Goal: Transaction & Acquisition: Download file/media

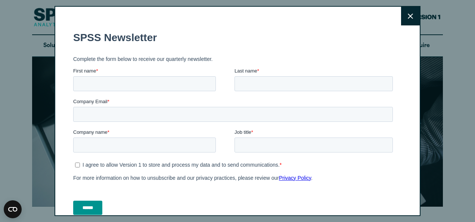
click at [408, 18] on icon at bounding box center [410, 15] width 5 height 5
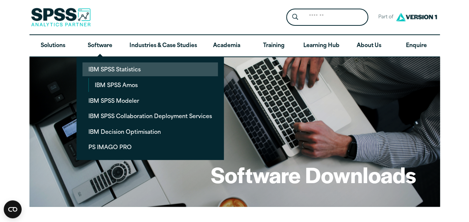
click at [129, 74] on link "IBM SPSS Statistics" at bounding box center [149, 69] width 135 height 14
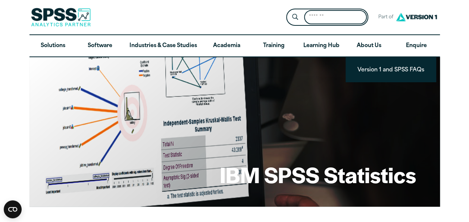
click at [338, 16] on input "Search for:" at bounding box center [335, 17] width 63 height 15
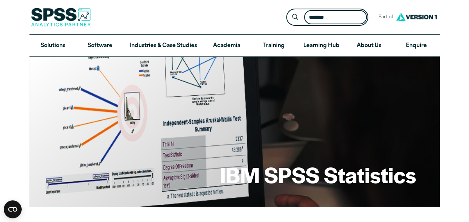
type input "*******"
click at [288, 10] on button "Submit Site Search" at bounding box center [295, 17] width 14 height 14
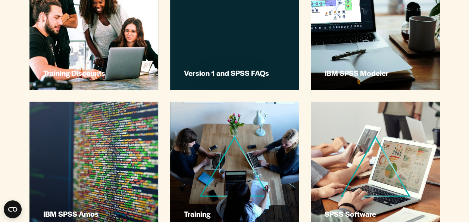
scroll to position [1560, 0]
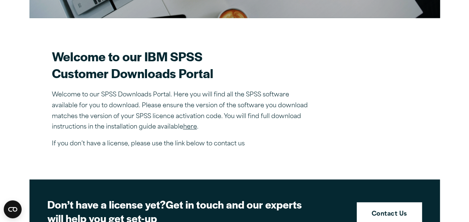
scroll to position [213, 0]
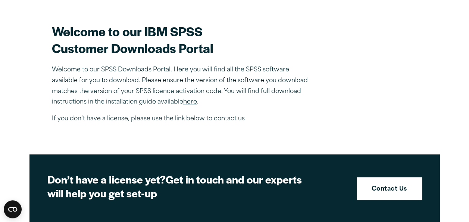
click at [192, 102] on link "here" at bounding box center [190, 102] width 14 height 6
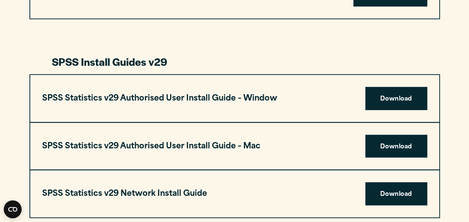
scroll to position [710, 0]
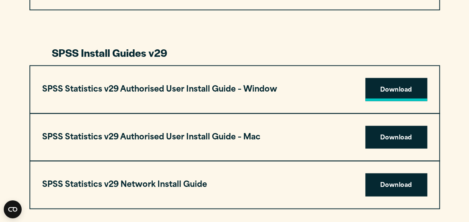
click at [381, 93] on link "Download" at bounding box center [396, 89] width 62 height 23
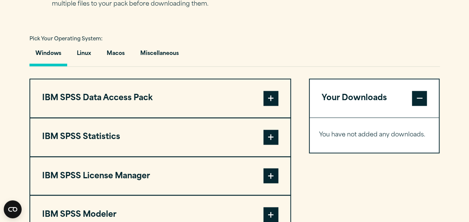
scroll to position [539, 0]
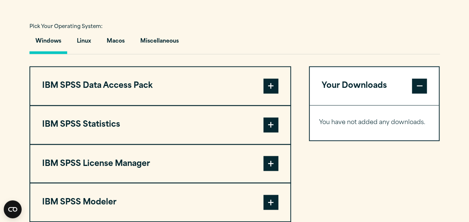
click at [274, 88] on span at bounding box center [271, 85] width 15 height 15
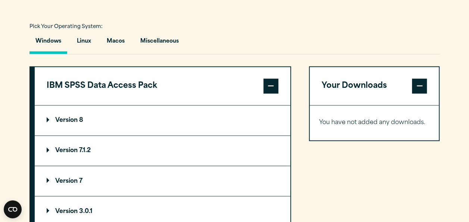
click at [270, 83] on span at bounding box center [271, 85] width 15 height 15
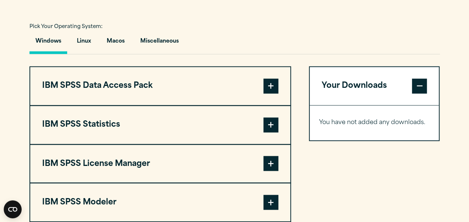
click at [274, 124] on span at bounding box center [271, 124] width 15 height 15
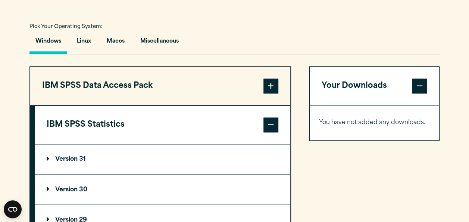
click at [87, 213] on summary "Version 29" at bounding box center [163, 220] width 256 height 30
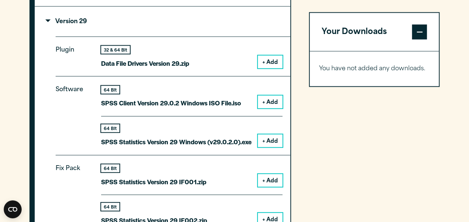
scroll to position [739, 0]
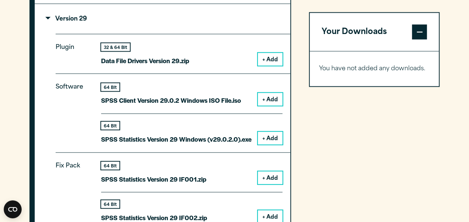
click at [269, 60] on button "+ Add" at bounding box center [270, 59] width 25 height 13
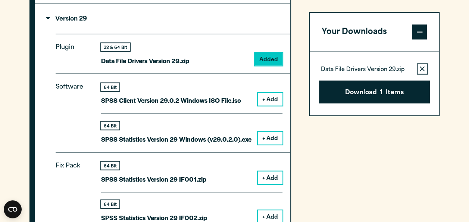
click at [274, 97] on button "+ Add" at bounding box center [270, 99] width 25 height 13
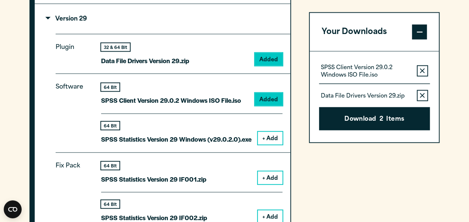
click at [273, 134] on button "+ Add" at bounding box center [270, 138] width 25 height 13
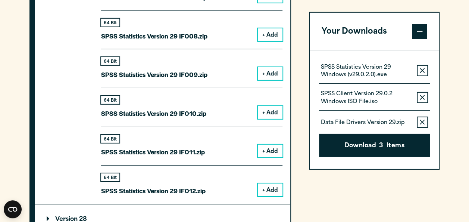
scroll to position [1232, 0]
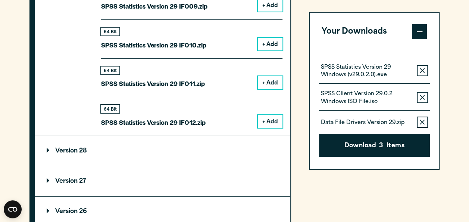
click at [87, 146] on summary "Version 28" at bounding box center [163, 151] width 256 height 30
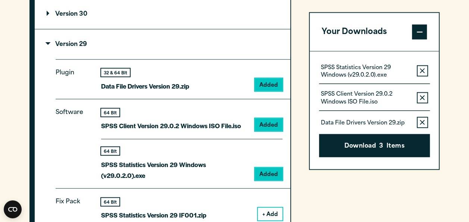
scroll to position [723, 0]
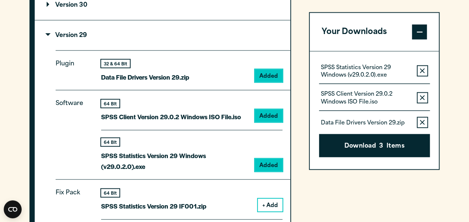
click at [267, 208] on button "+ Add" at bounding box center [270, 205] width 25 height 13
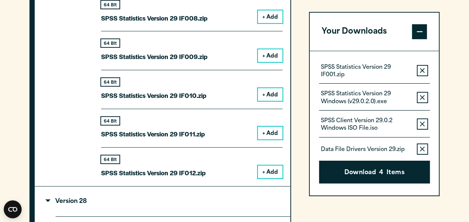
scroll to position [1190, 0]
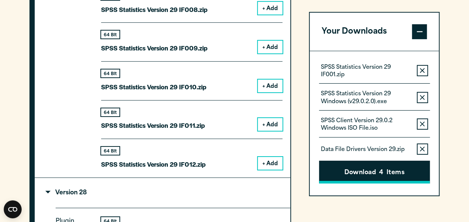
click at [380, 171] on span "4" at bounding box center [381, 173] width 4 height 10
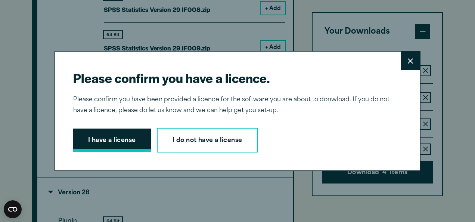
click at [133, 144] on button "I have a license" at bounding box center [112, 139] width 78 height 23
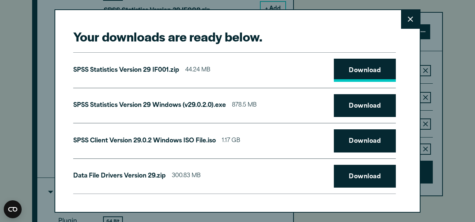
click at [373, 76] on link "Download" at bounding box center [365, 70] width 62 height 23
click at [375, 99] on link "Download" at bounding box center [365, 105] width 62 height 23
click at [370, 127] on div "SPSS Client Version 29.0.2 Windows ISO File.iso 1.17 GB Download" at bounding box center [234, 141] width 322 height 36
click at [363, 69] on link "Download" at bounding box center [365, 70] width 62 height 23
click at [411, 106] on div "Your downloads are ready below. Close SPSS Statistics Version 29 IF001.zip 44.2…" at bounding box center [237, 110] width 366 height 203
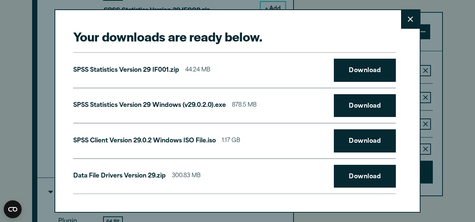
click at [412, 22] on button "Close" at bounding box center [410, 19] width 19 height 19
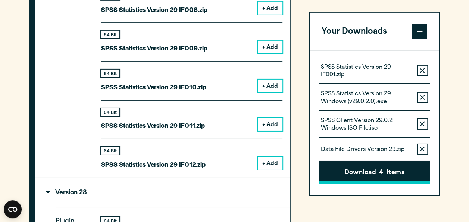
click at [405, 166] on button "Download 4 Items" at bounding box center [374, 171] width 111 height 23
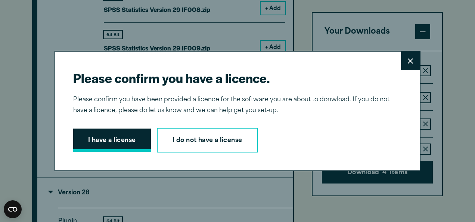
click at [122, 141] on button "I have a license" at bounding box center [112, 139] width 78 height 23
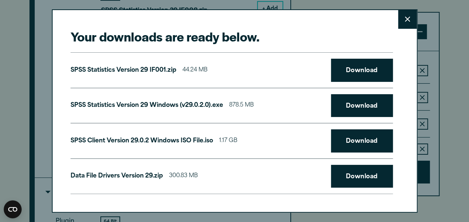
click at [412, 22] on button "Close" at bounding box center [407, 19] width 19 height 19
